Goal: Task Accomplishment & Management: Manage account settings

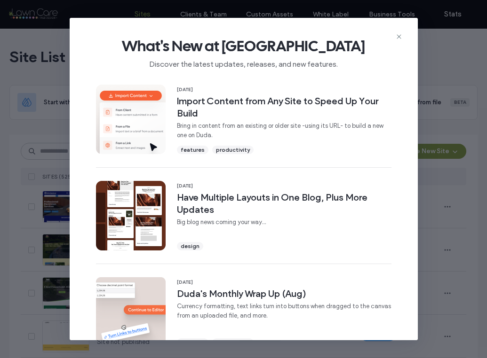
click at [396, 32] on div "What's New at [GEOGRAPHIC_DATA] Discover the latest updates, releases, and new …" at bounding box center [244, 49] width 348 height 63
click at [395, 40] on icon at bounding box center [399, 37] width 8 height 8
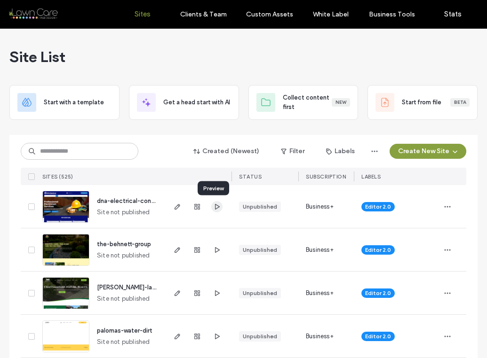
click at [213, 204] on icon "button" at bounding box center [217, 207] width 8 height 8
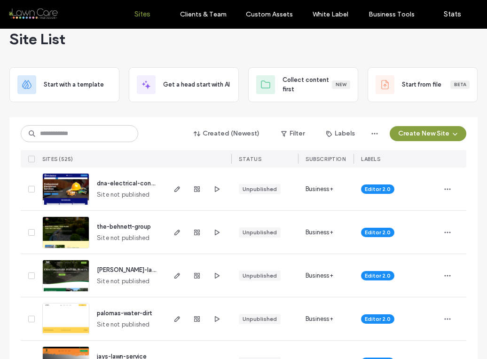
scroll to position [33, 0]
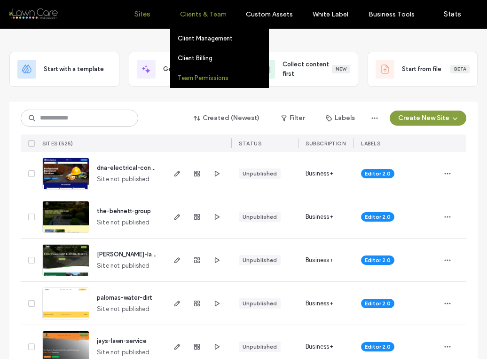
click at [201, 81] on label "Team Permissions" at bounding box center [203, 77] width 51 height 7
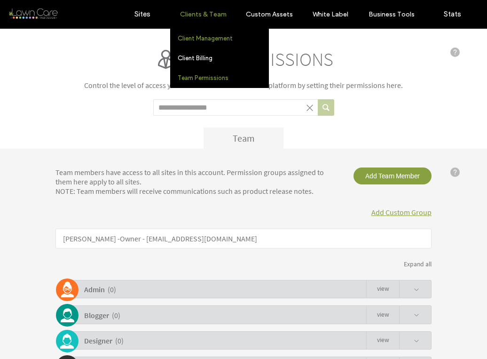
click at [196, 47] on link "Client Management" at bounding box center [223, 38] width 91 height 19
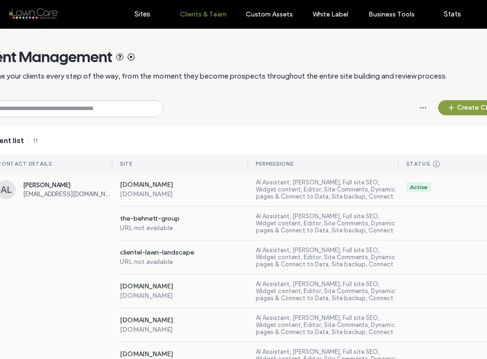
scroll to position [54, 0]
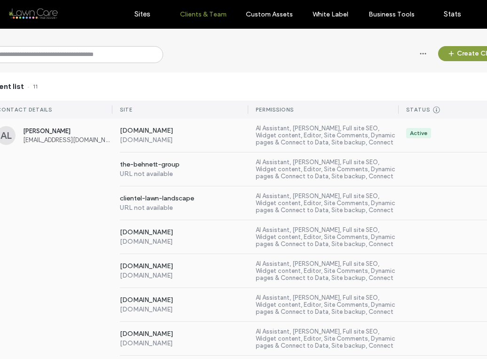
click at [88, 140] on span "[EMAIL_ADDRESS][DOMAIN_NAME]" at bounding box center [67, 139] width 89 height 7
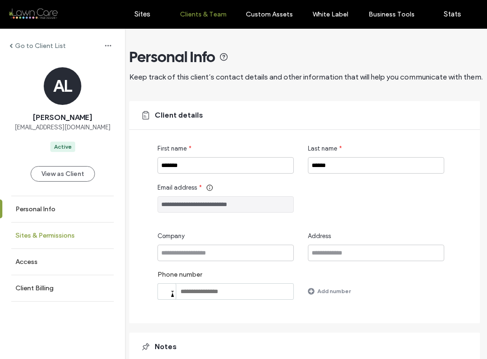
click at [53, 239] on link "Sites & Permissions" at bounding box center [62, 235] width 125 height 26
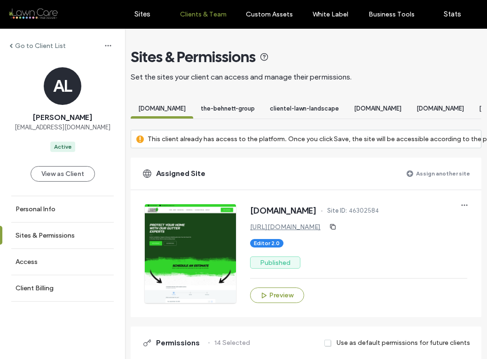
click at [431, 176] on label "Assign another site" at bounding box center [443, 173] width 54 height 16
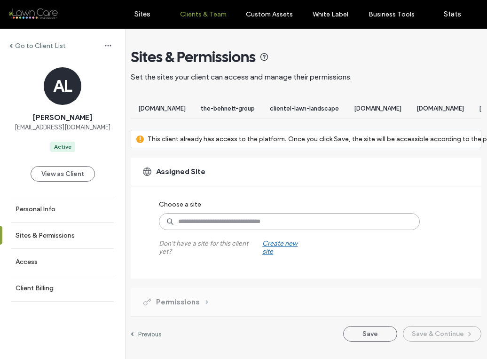
click at [274, 229] on input at bounding box center [289, 221] width 261 height 17
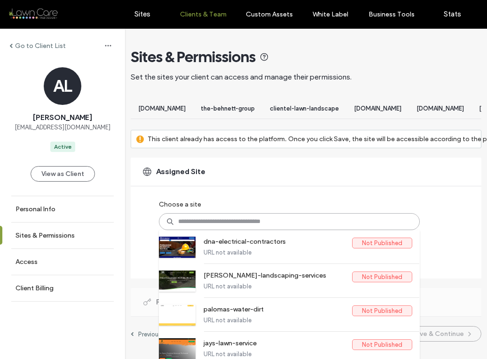
scroll to position [2, 0]
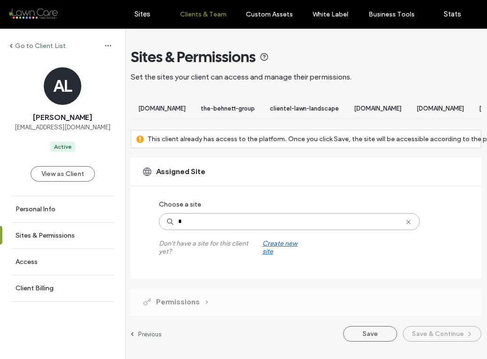
type input "**"
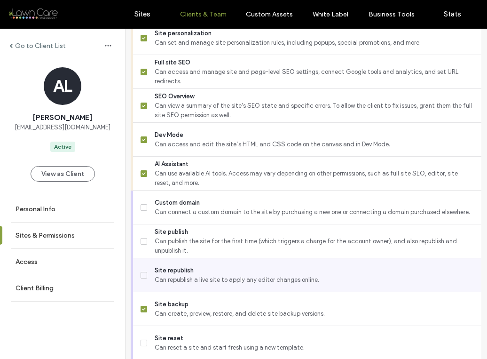
scroll to position [864, 0]
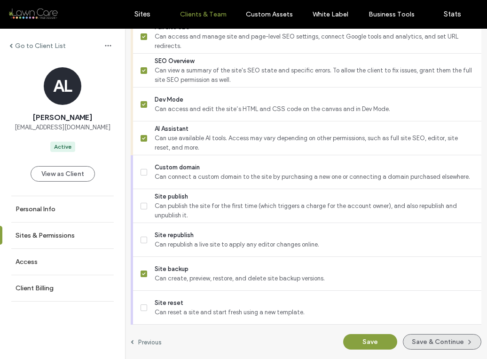
click at [451, 334] on button "Save & Continue" at bounding box center [442, 342] width 79 height 16
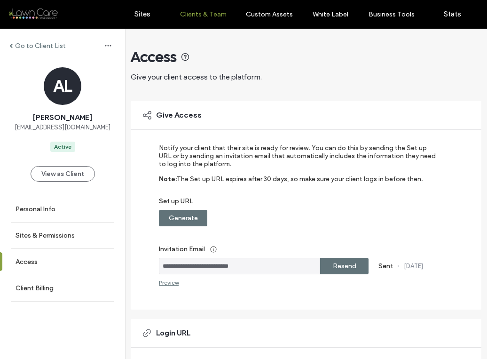
scroll to position [196, 0]
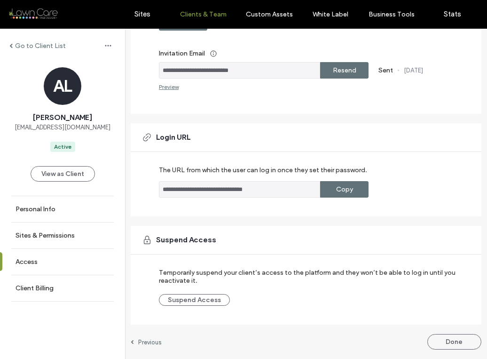
click at [460, 333] on div "**********" at bounding box center [306, 96] width 351 height 526
click at [452, 337] on button "Done" at bounding box center [454, 342] width 54 height 16
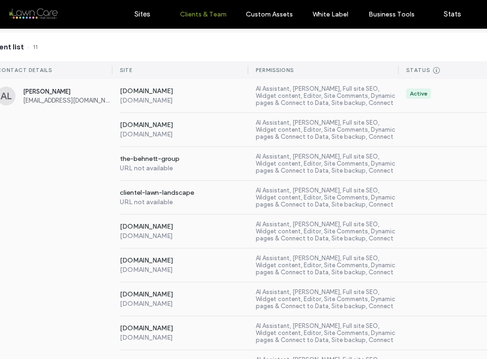
scroll to position [82, 0]
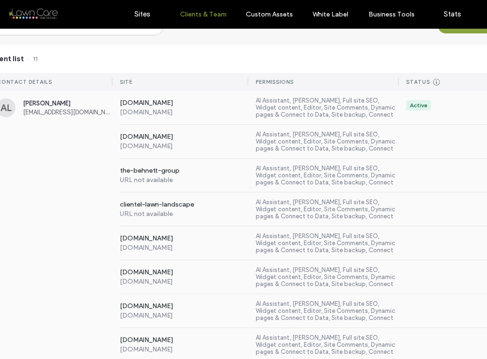
click at [174, 135] on label "[DOMAIN_NAME]" at bounding box center [184, 137] width 129 height 9
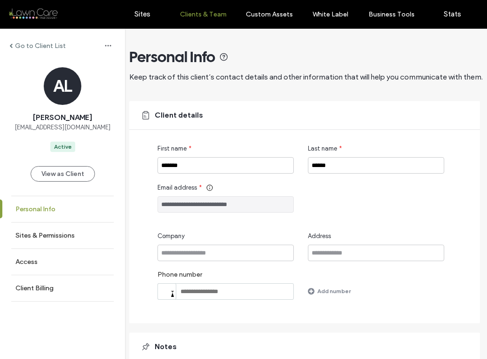
click at [71, 211] on link "Personal Info" at bounding box center [62, 209] width 125 height 26
click at [68, 224] on link "Sites & Permissions" at bounding box center [62, 235] width 125 height 26
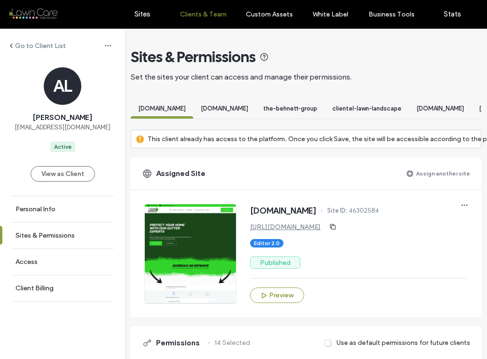
click at [239, 107] on span "[DOMAIN_NAME]" at bounding box center [224, 108] width 47 height 7
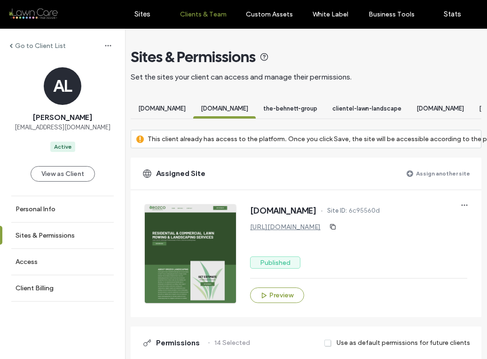
click at [287, 231] on link "[URL][DOMAIN_NAME]" at bounding box center [285, 227] width 71 height 8
click at [142, 11] on label "Sites" at bounding box center [142, 14] width 16 height 8
